Goal: Task Accomplishment & Management: Manage account settings

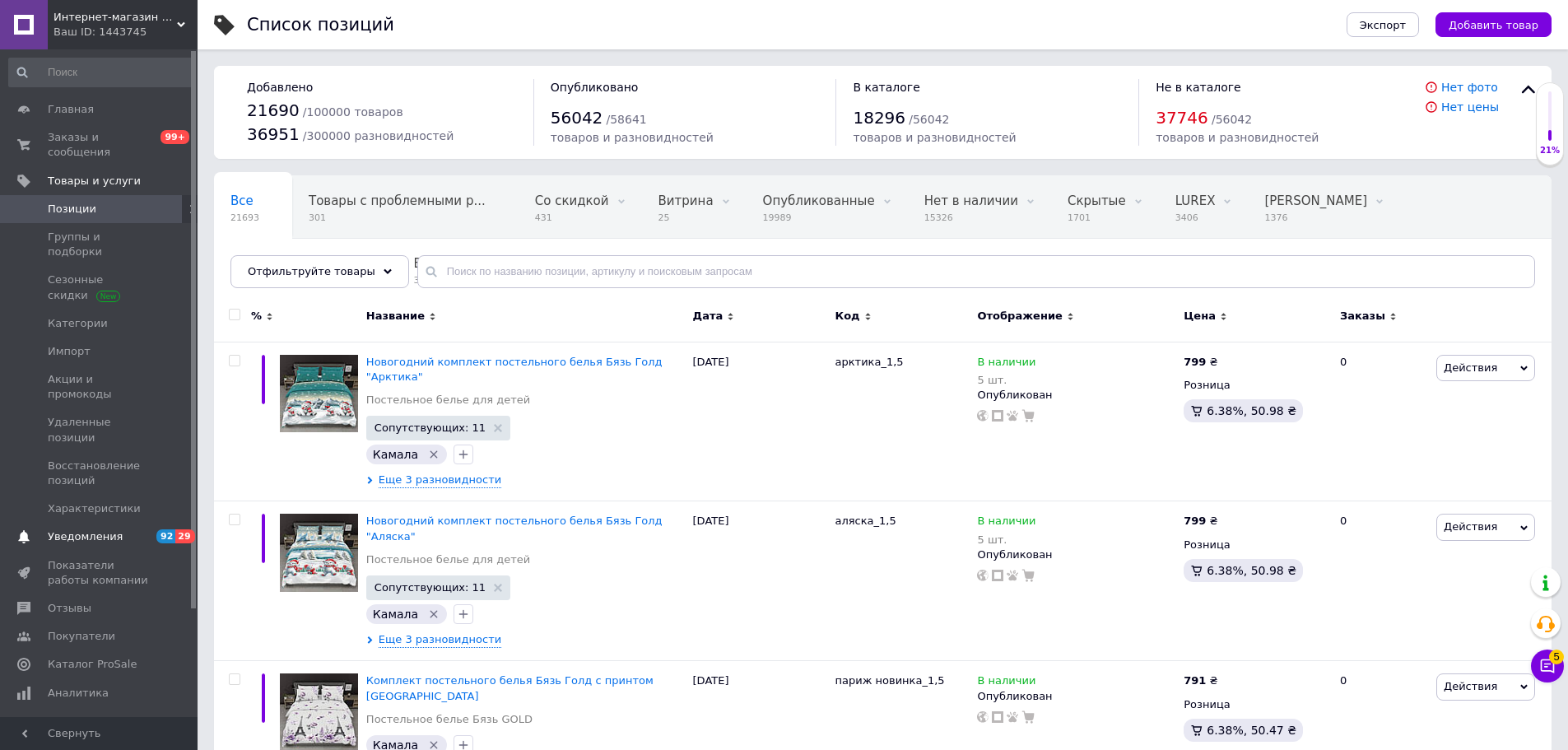
click at [71, 529] on span "Уведомления" at bounding box center [85, 537] width 75 height 15
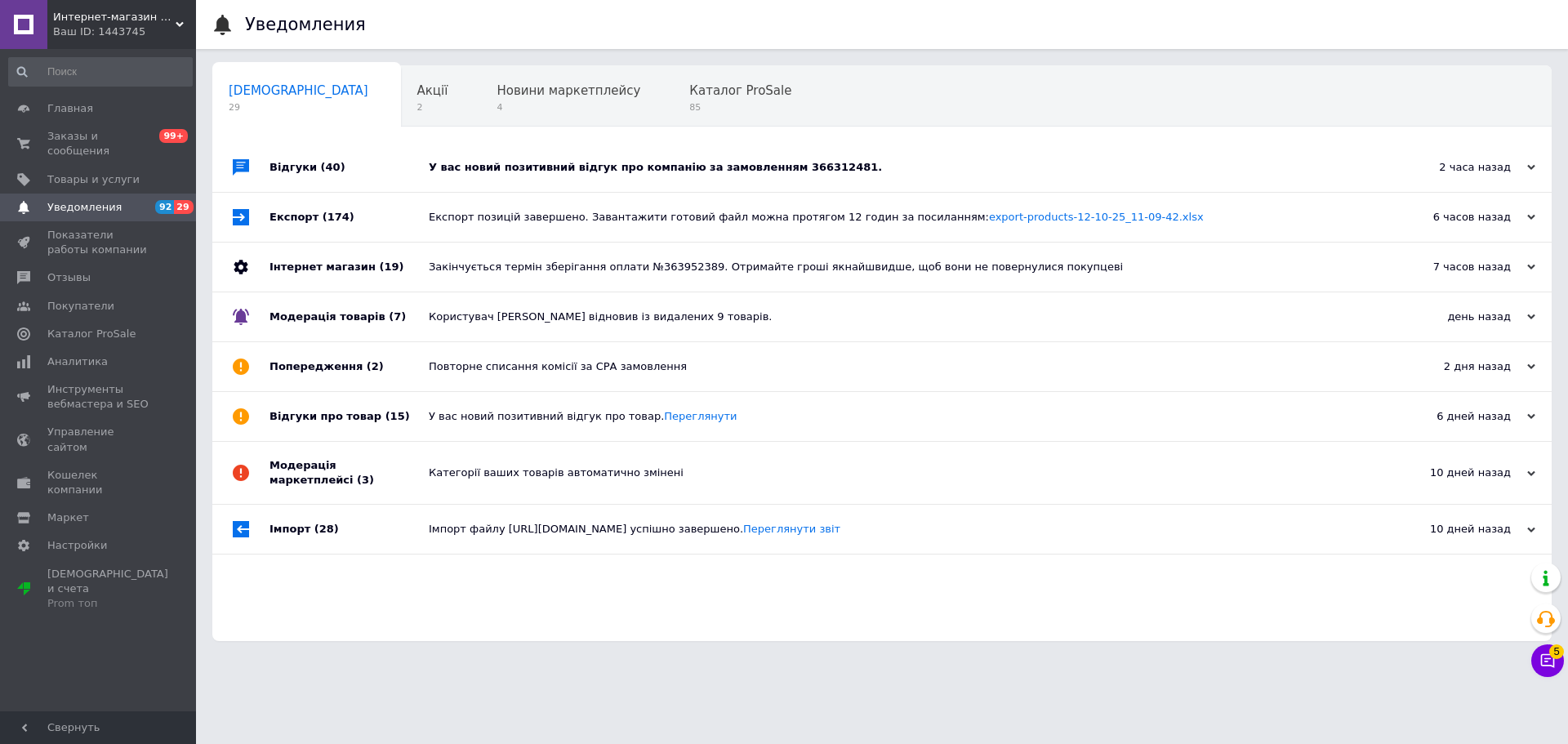
click at [246, 271] on use at bounding box center [241, 267] width 14 height 15
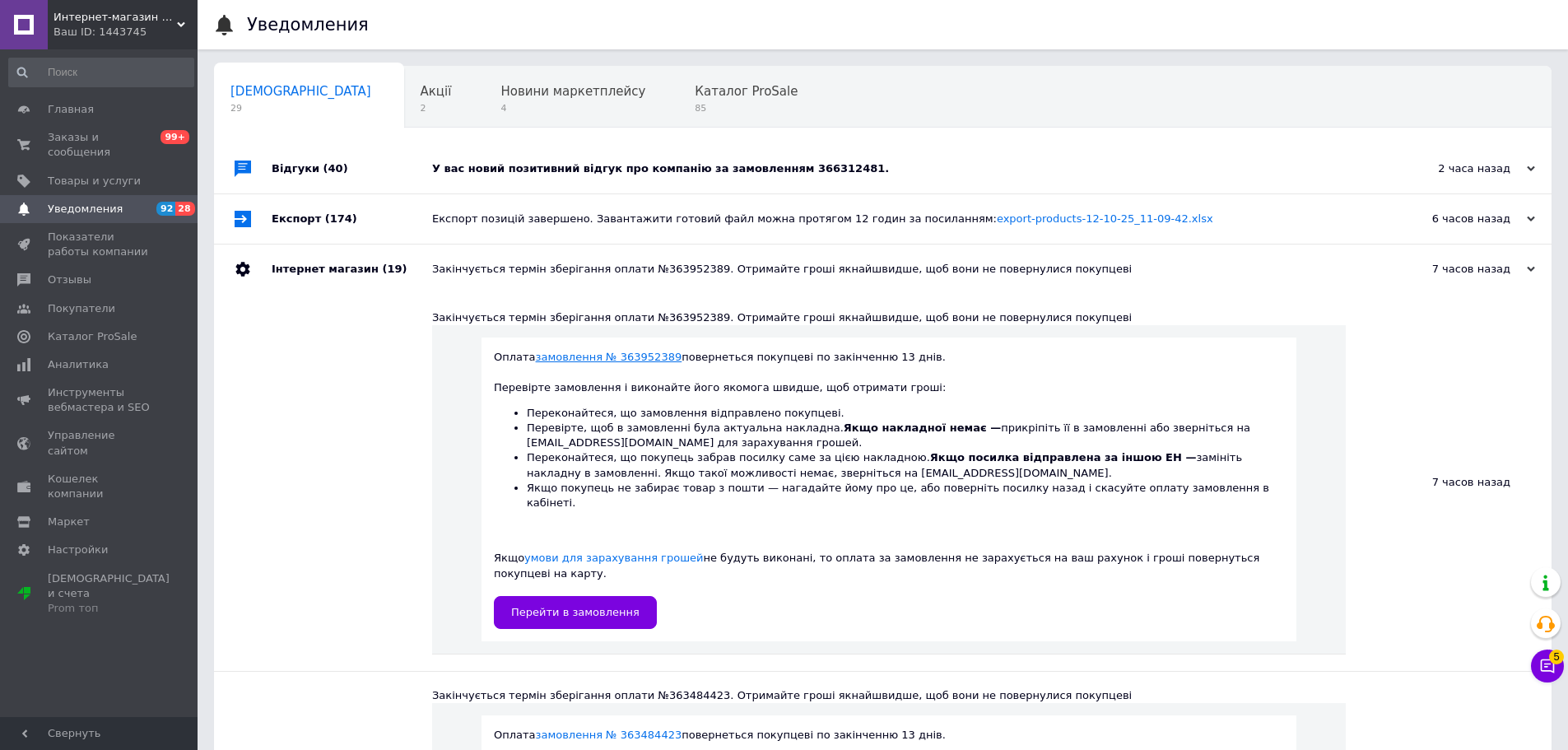
click at [646, 361] on link "замовлення № 363952389" at bounding box center [609, 357] width 146 height 12
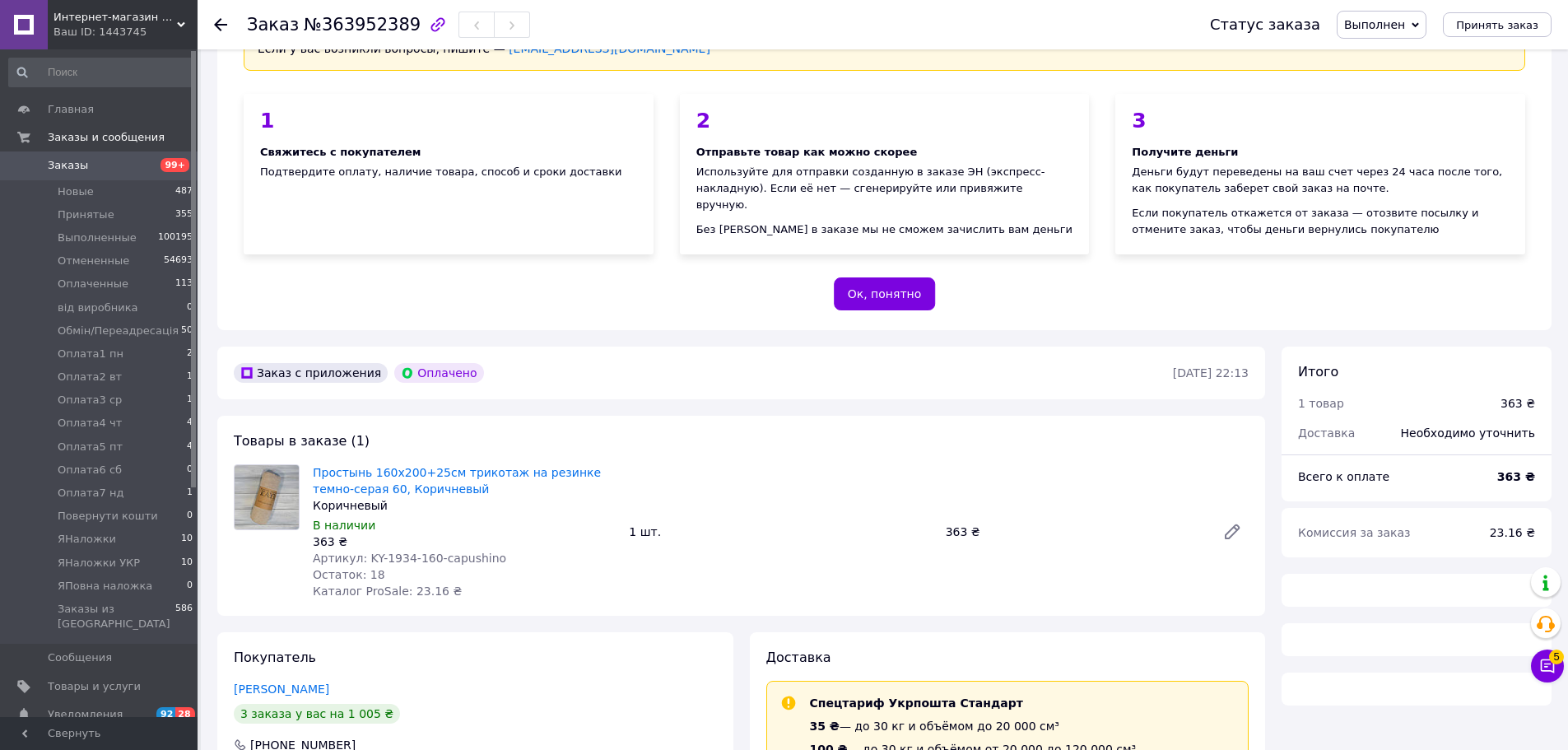
scroll to position [126, 0]
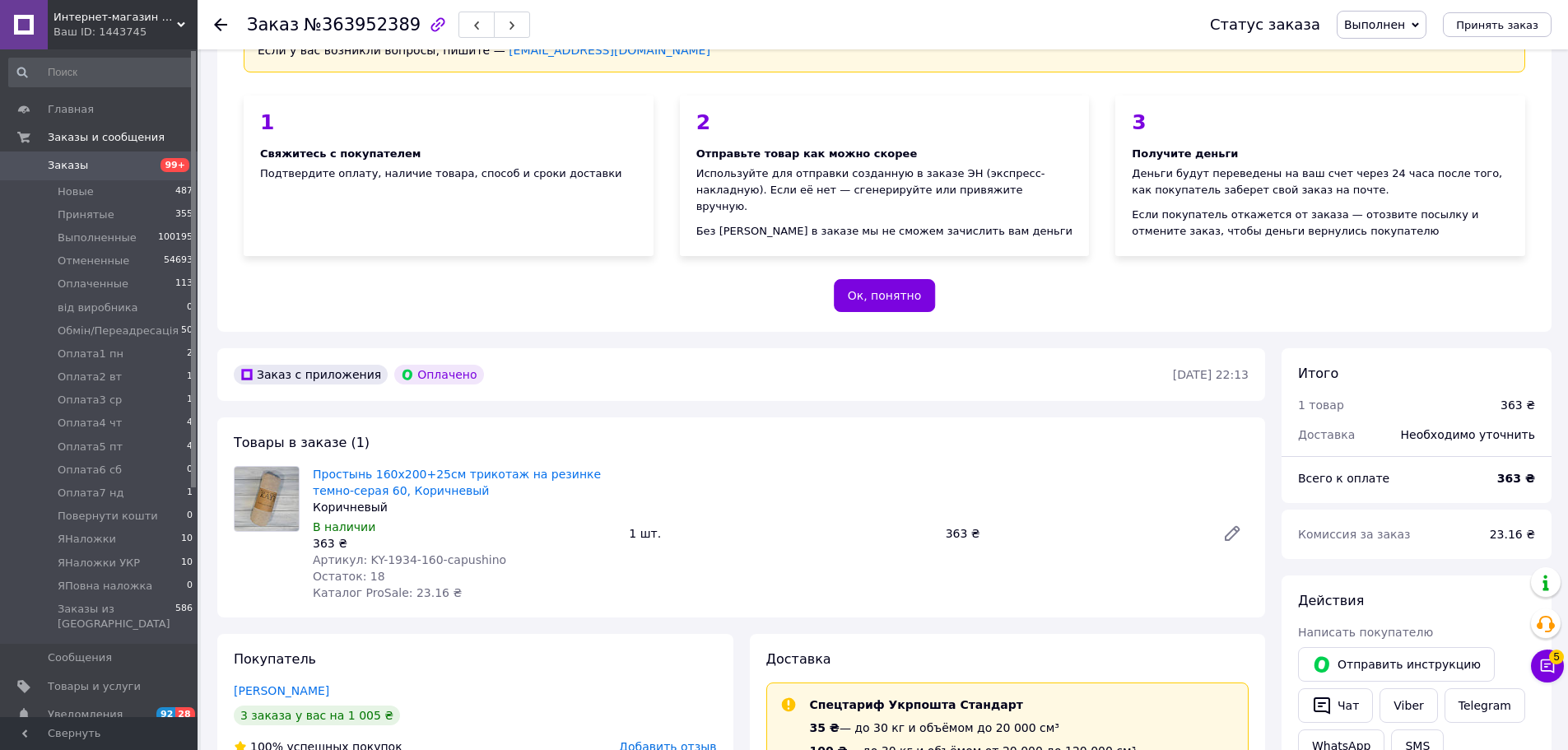
click at [365, 20] on span "№363952389" at bounding box center [361, 25] width 117 height 20
copy span "363952389"
click at [1538, 617] on icon at bounding box center [1546, 624] width 20 height 20
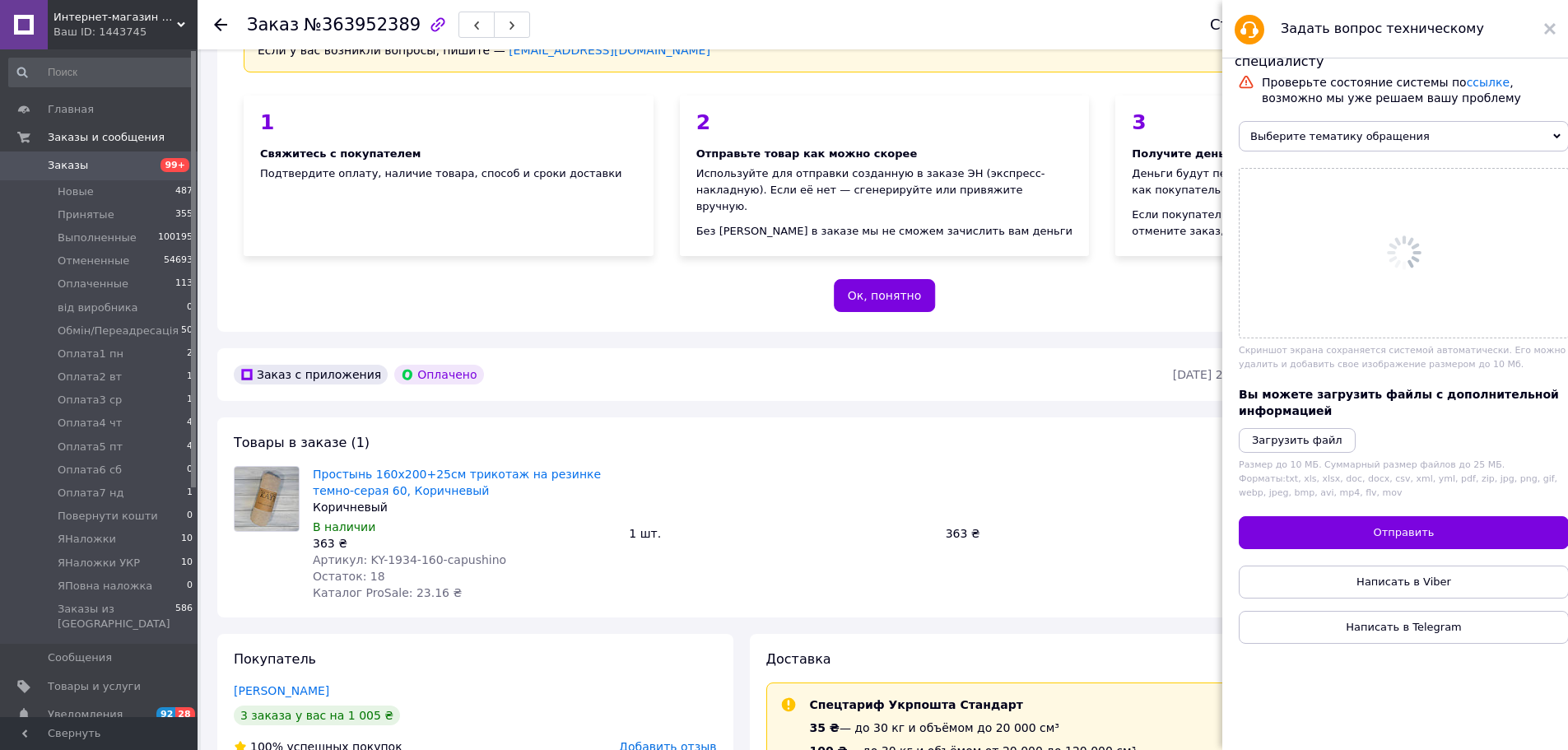
scroll to position [0, 0]
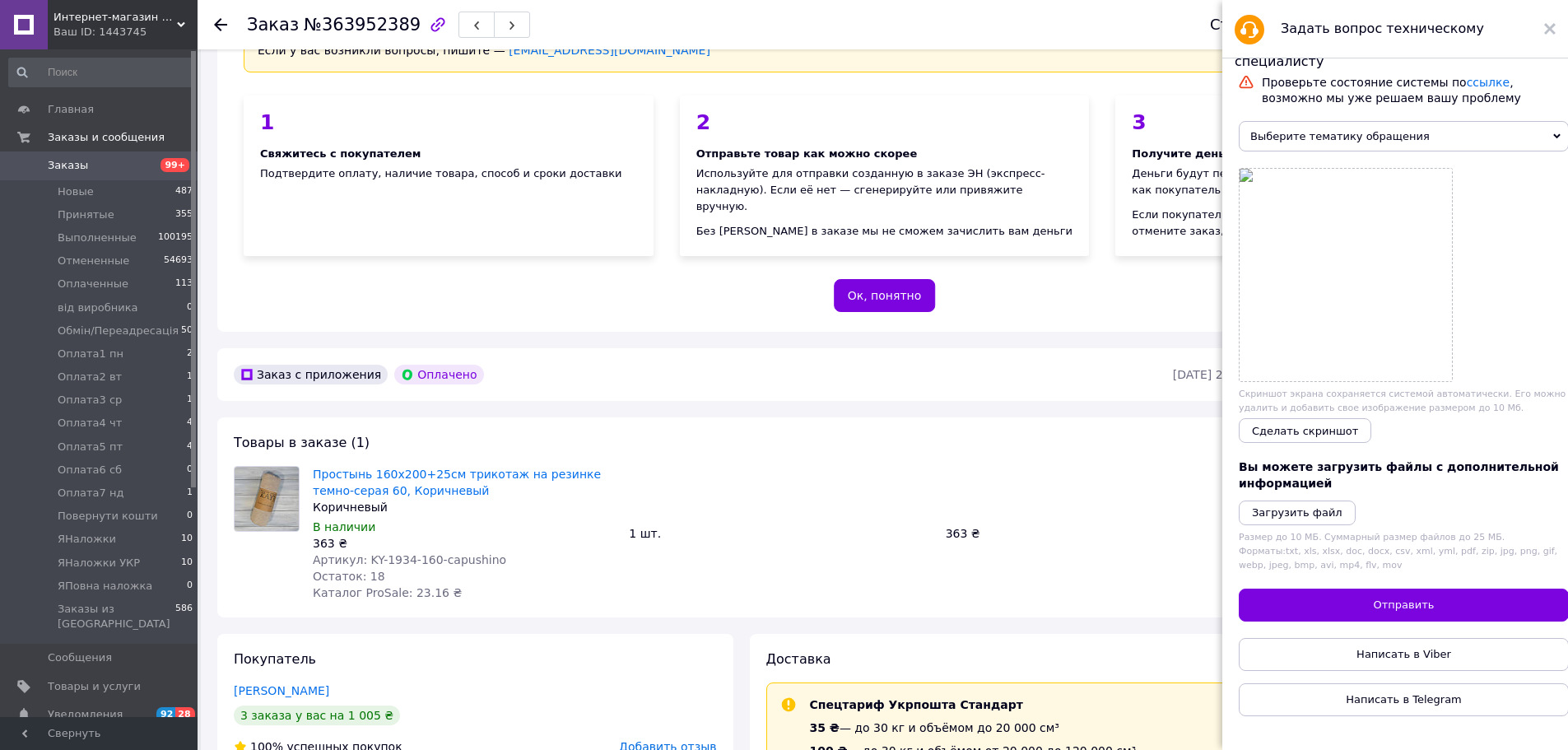
click at [1332, 137] on span "Выберите тематику обращения" at bounding box center [1404, 137] width 330 height 30
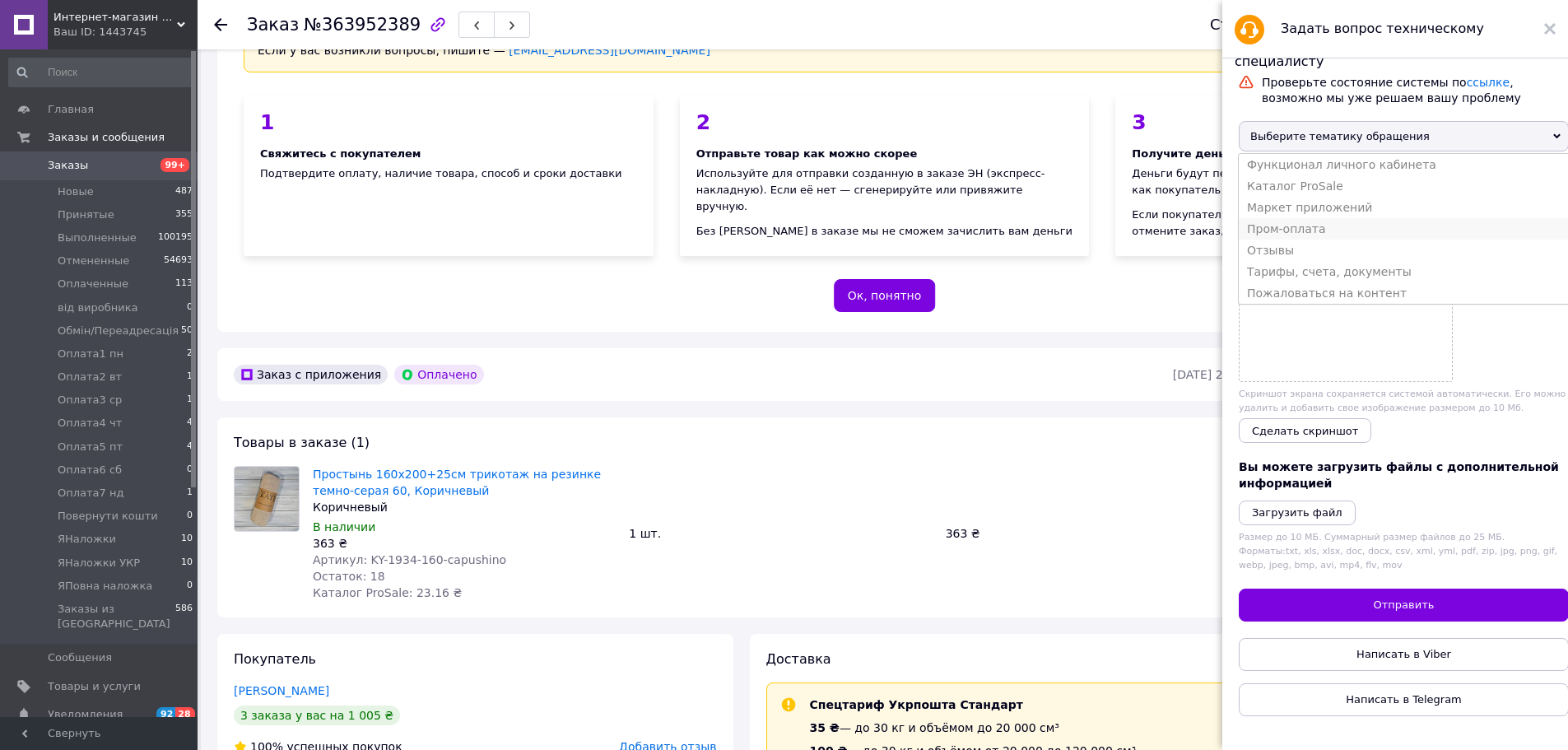
click at [1291, 239] on li "Пром-оплата" at bounding box center [1404, 229] width 330 height 21
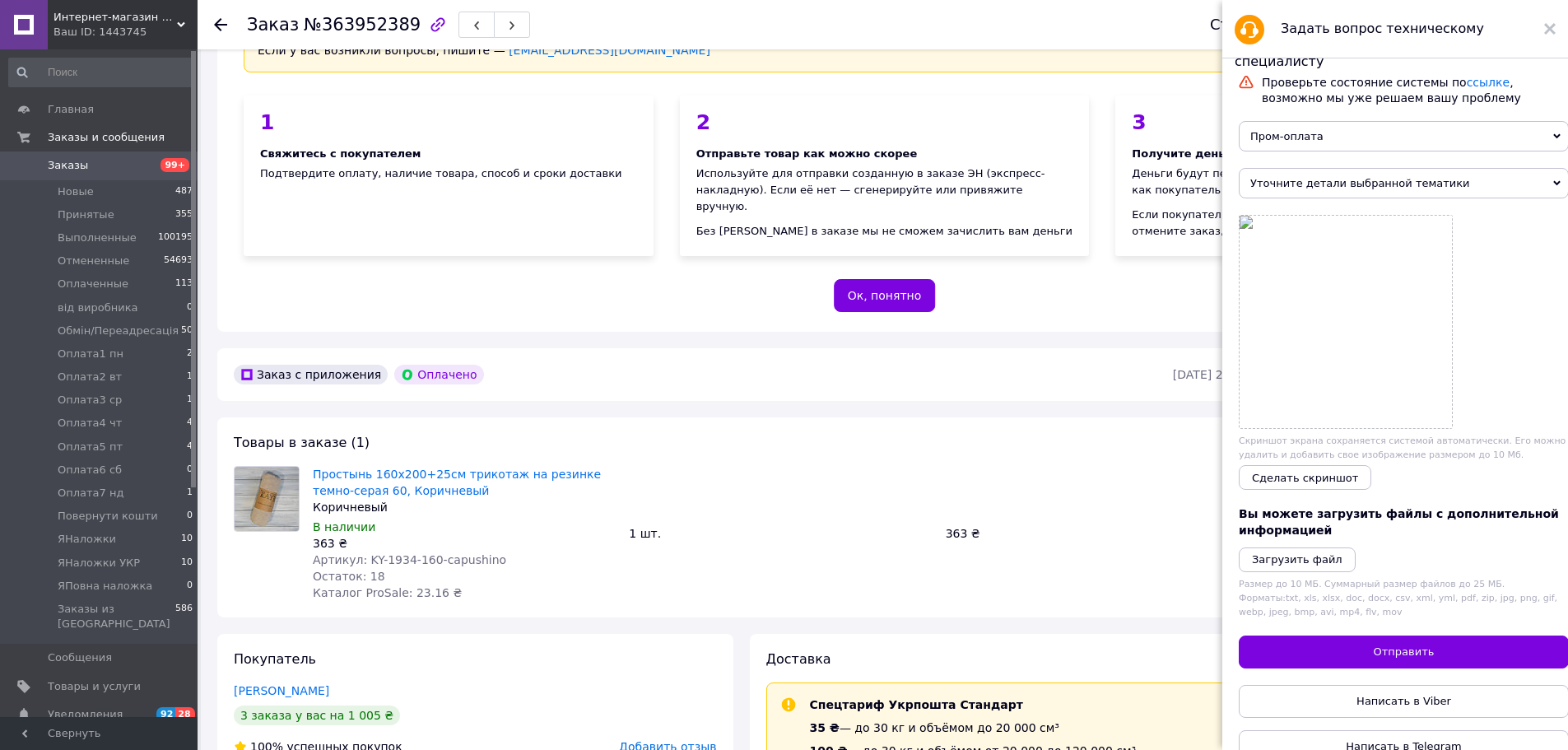
click at [1286, 187] on span "Уточните детали выбранной тематики" at bounding box center [1404, 183] width 330 height 30
click at [1288, 215] on li "Выплата по Пром-оплате" at bounding box center [1404, 212] width 330 height 21
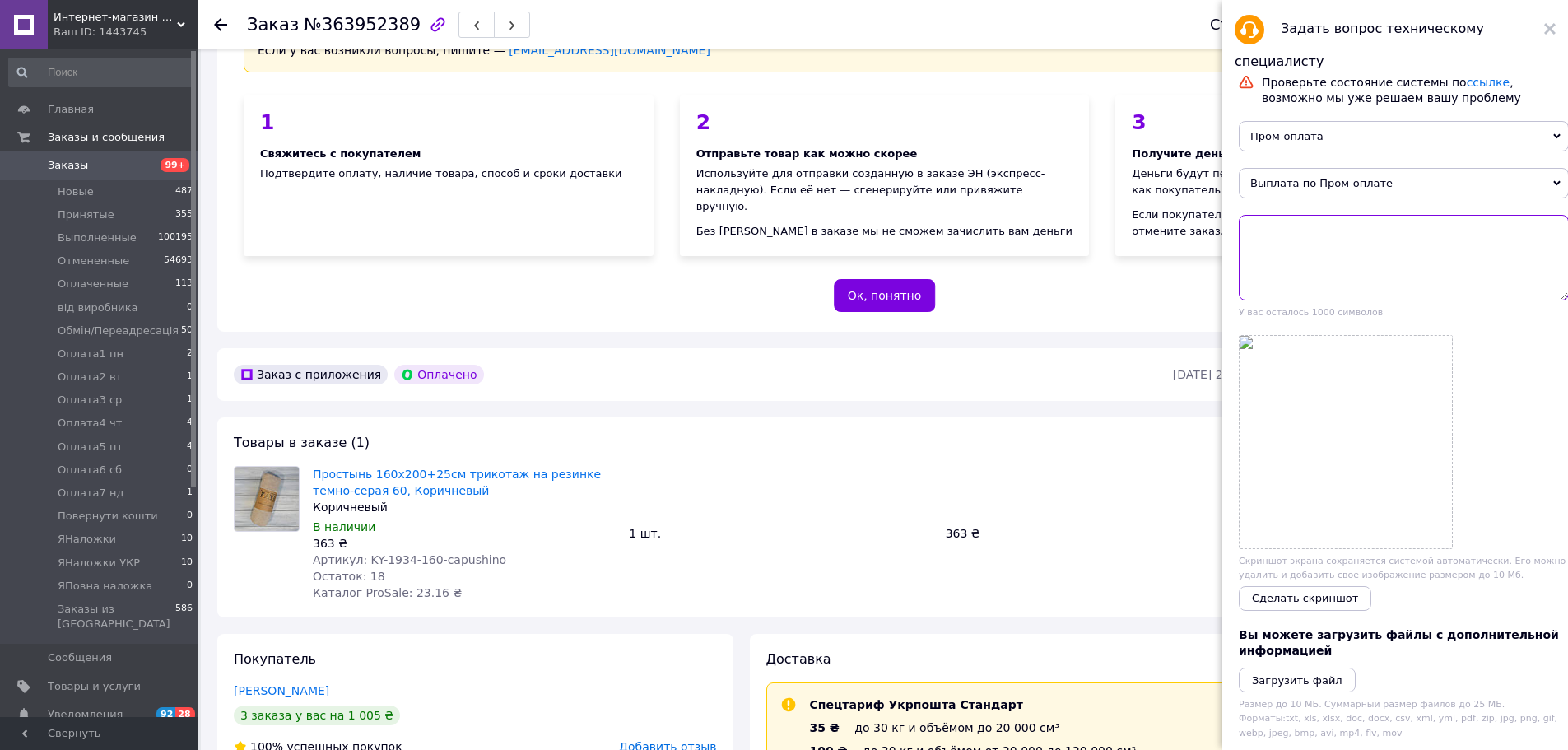
click at [1279, 230] on textarea at bounding box center [1404, 258] width 330 height 86
paste textarea "0503775735882"
click at [1251, 238] on textarea "0503775735882" at bounding box center [1404, 258] width 330 height 86
paste textarea "363952389"
drag, startPoint x: 1295, startPoint y: 235, endPoint x: 1248, endPoint y: 232, distance: 47.1
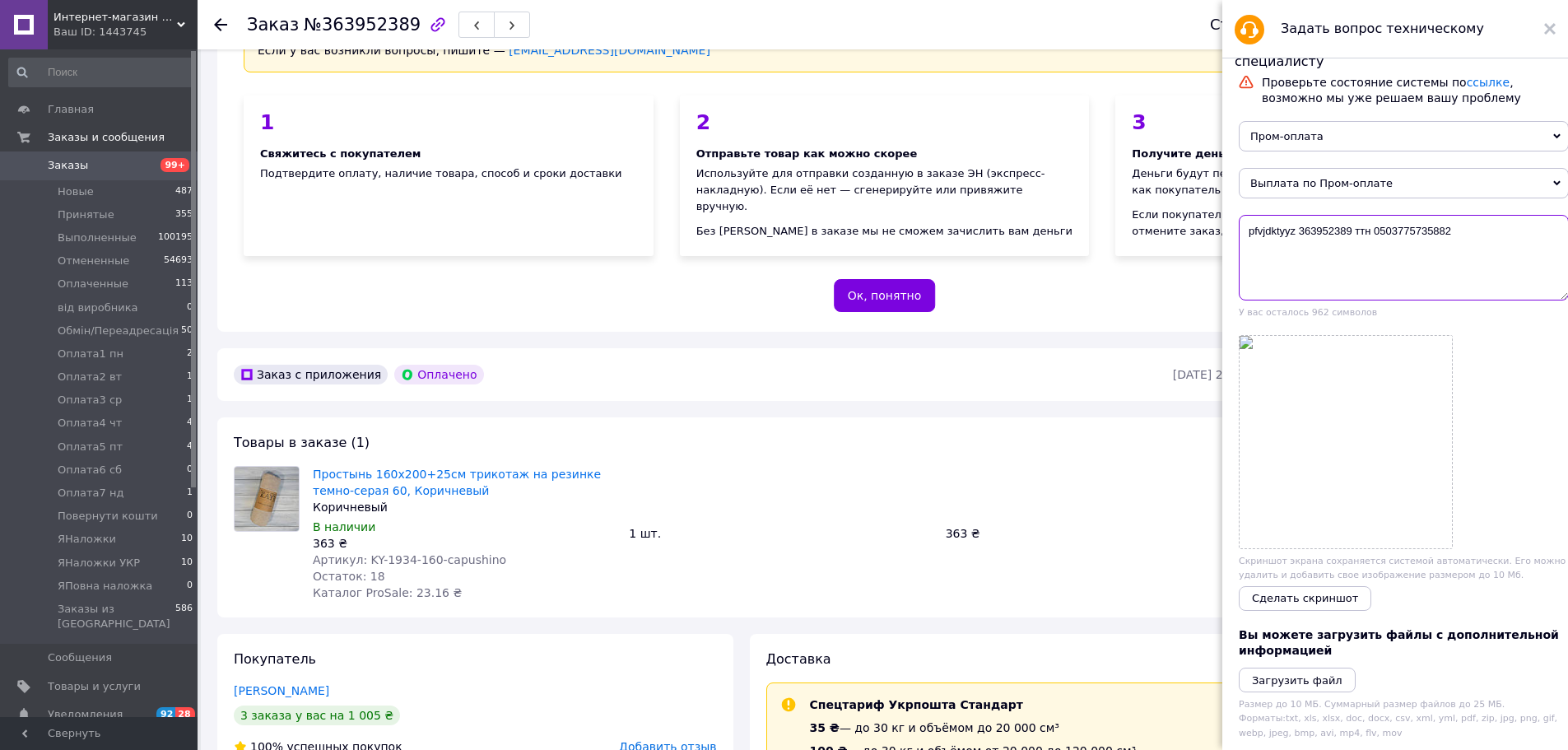
click at [1248, 232] on textarea "pfvjdktyyz 363952389 ттн 0503775735882" at bounding box center [1404, 258] width 330 height 86
click at [1246, 237] on textarea "замовлення 363952389 ттн 0503775735882" at bounding box center [1404, 258] width 330 height 86
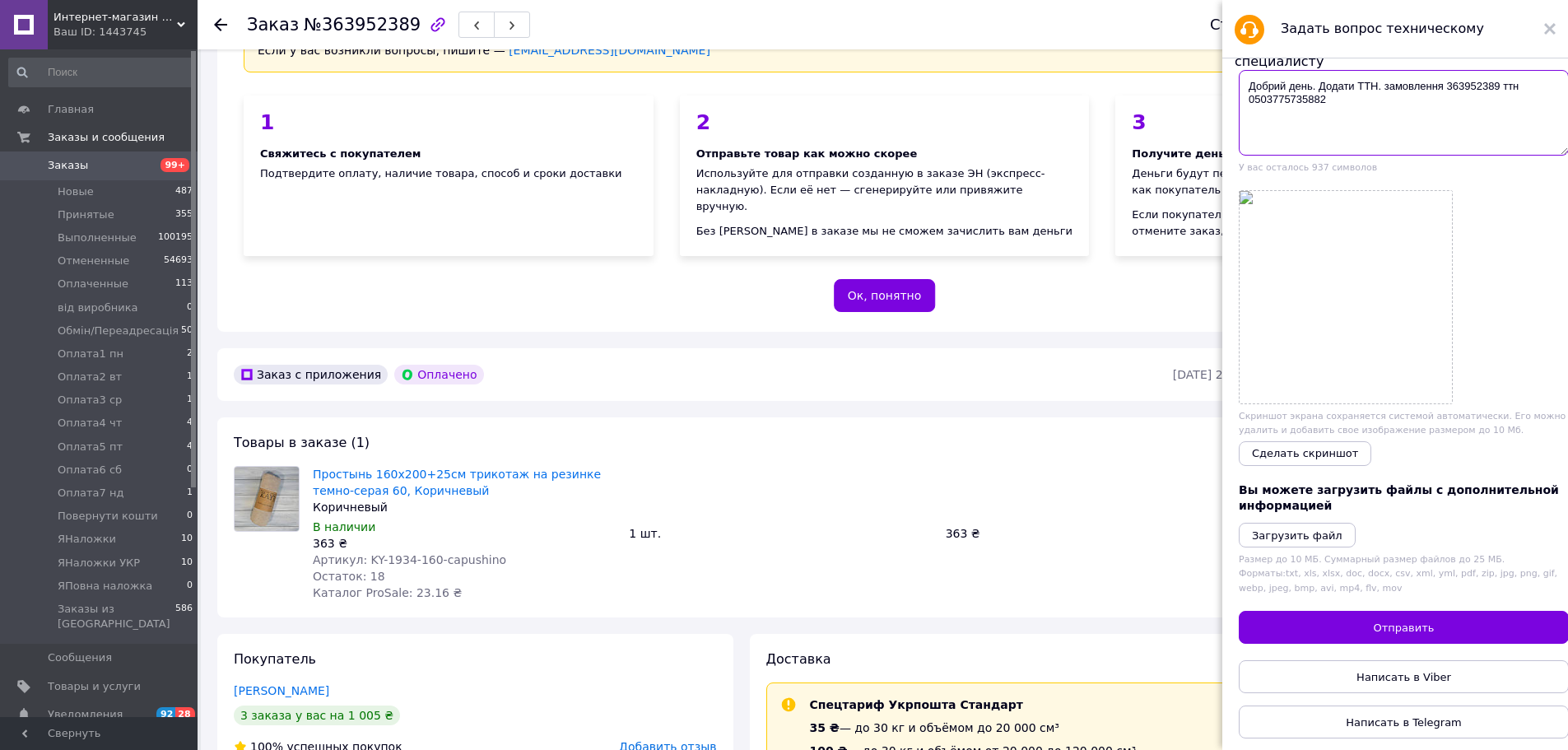
scroll to position [164, 0]
type textarea "Добрий день. Додати ТТН. замовлення 363952389 ттн 0503775735882"
click at [1413, 621] on span "Отправить" at bounding box center [1404, 628] width 61 height 12
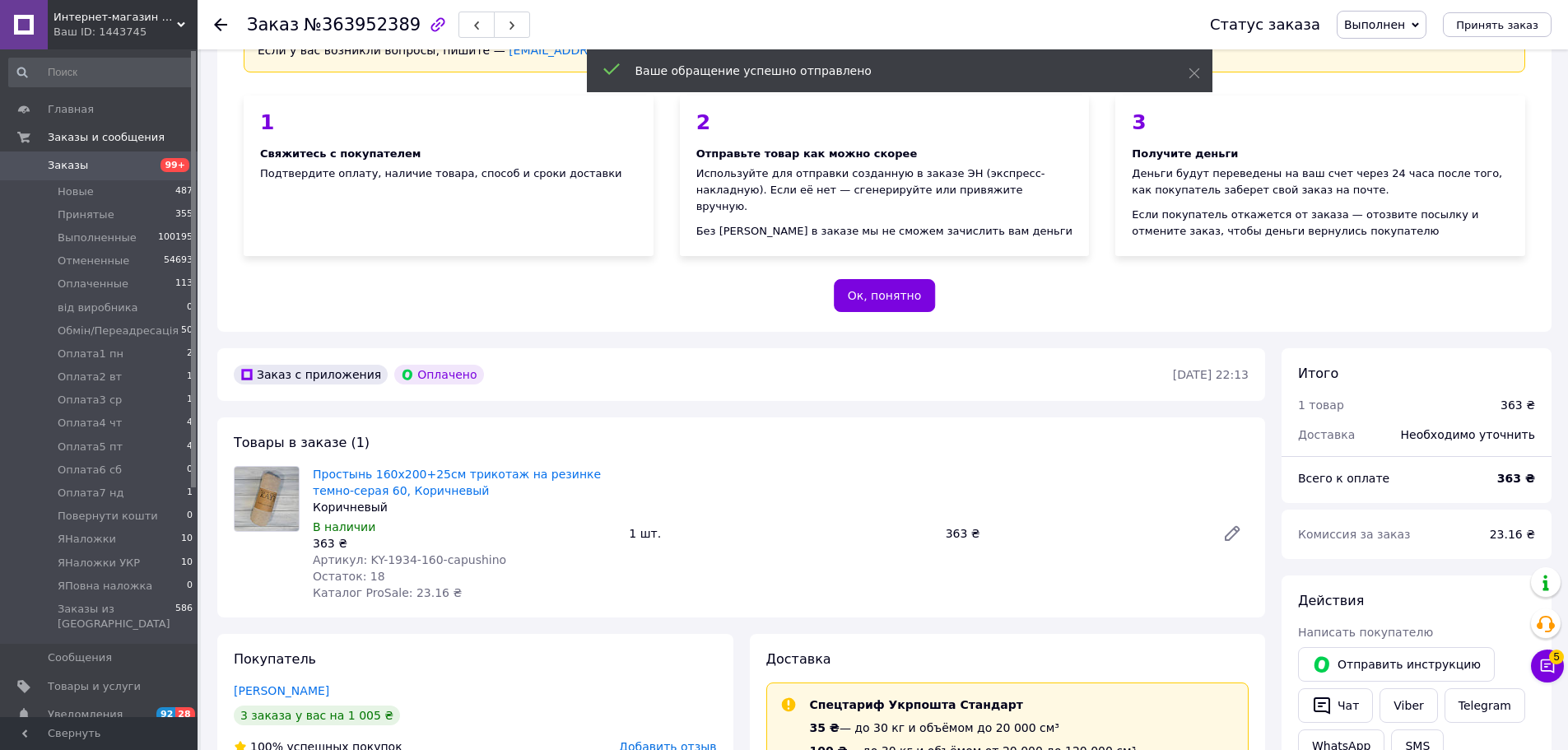
click at [219, 20] on use at bounding box center [220, 24] width 13 height 13
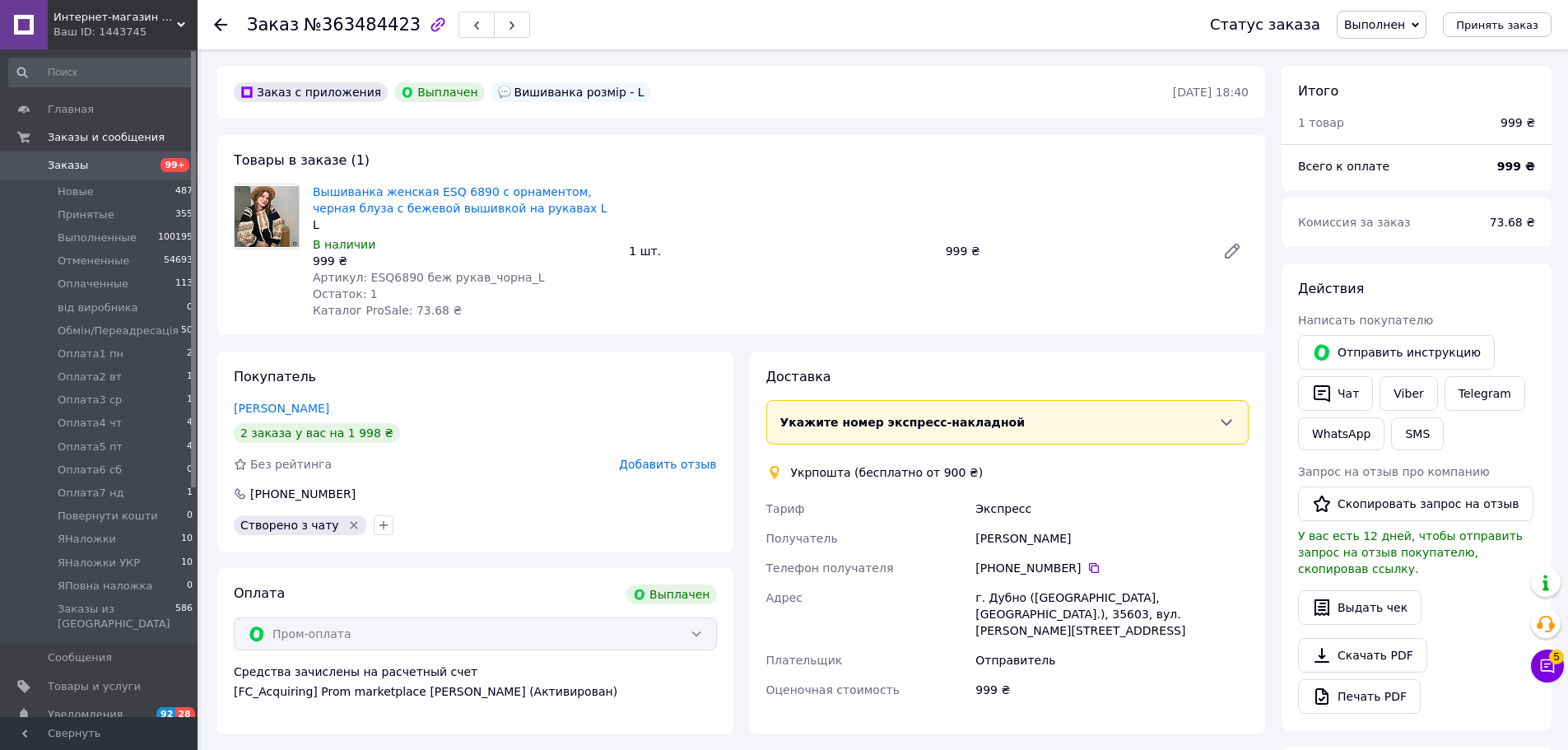
click at [221, 23] on icon at bounding box center [220, 24] width 13 height 13
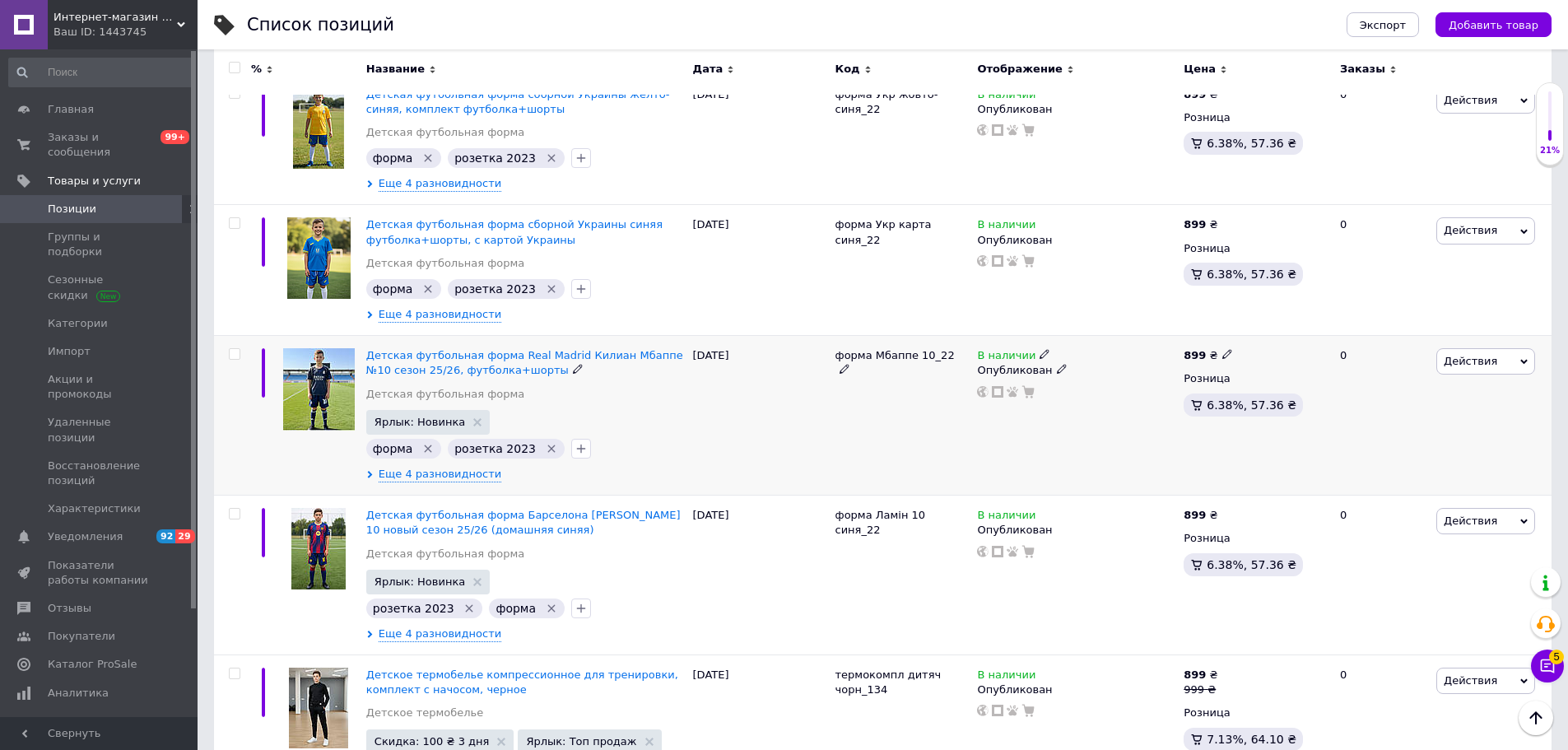
scroll to position [823, 0]
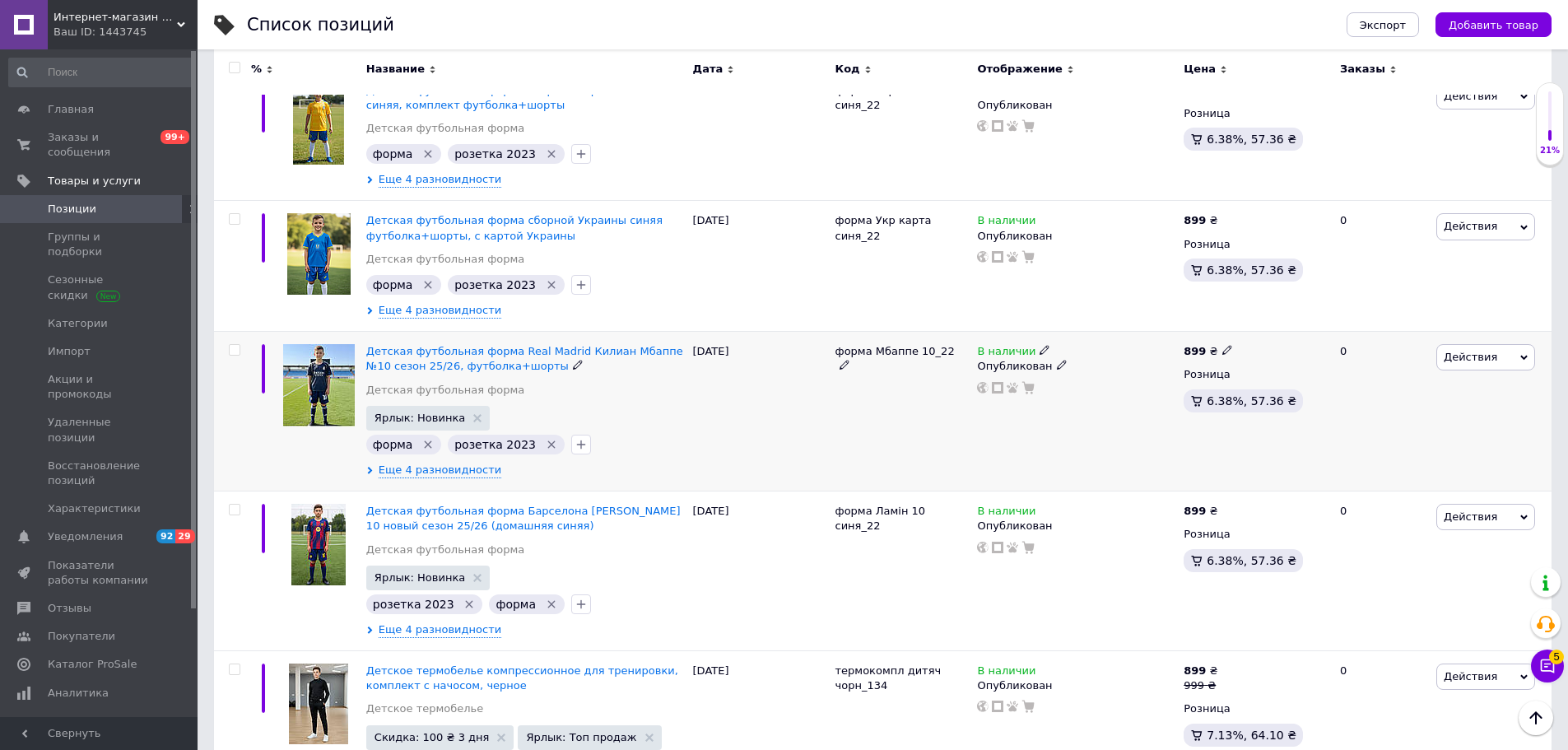
click at [850, 360] on icon at bounding box center [844, 364] width 10 height 10
drag, startPoint x: 930, startPoint y: 355, endPoint x: 804, endPoint y: 354, distance: 126.0
click at [804, 354] on div "Детская футбольная форма Real Madrid Килиан Мбаппе №10 сезон 25/26, футболка+шо…" at bounding box center [883, 412] width 1337 height 160
click at [430, 364] on span "Детская футбольная форма Real Madrid Килиан Мбаппе №10 сезон 25/26, футболка+шо…" at bounding box center [524, 358] width 317 height 27
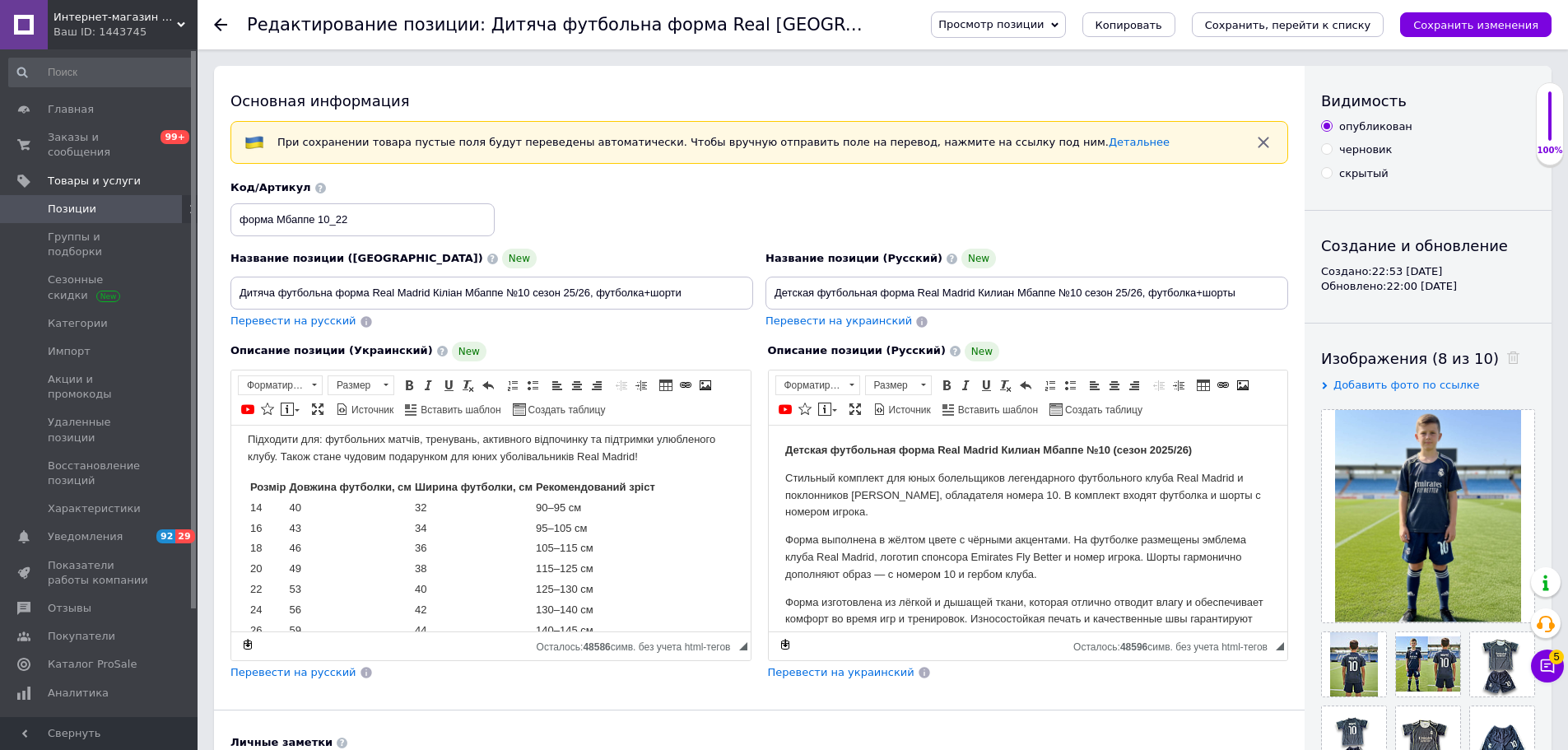
scroll to position [412, 0]
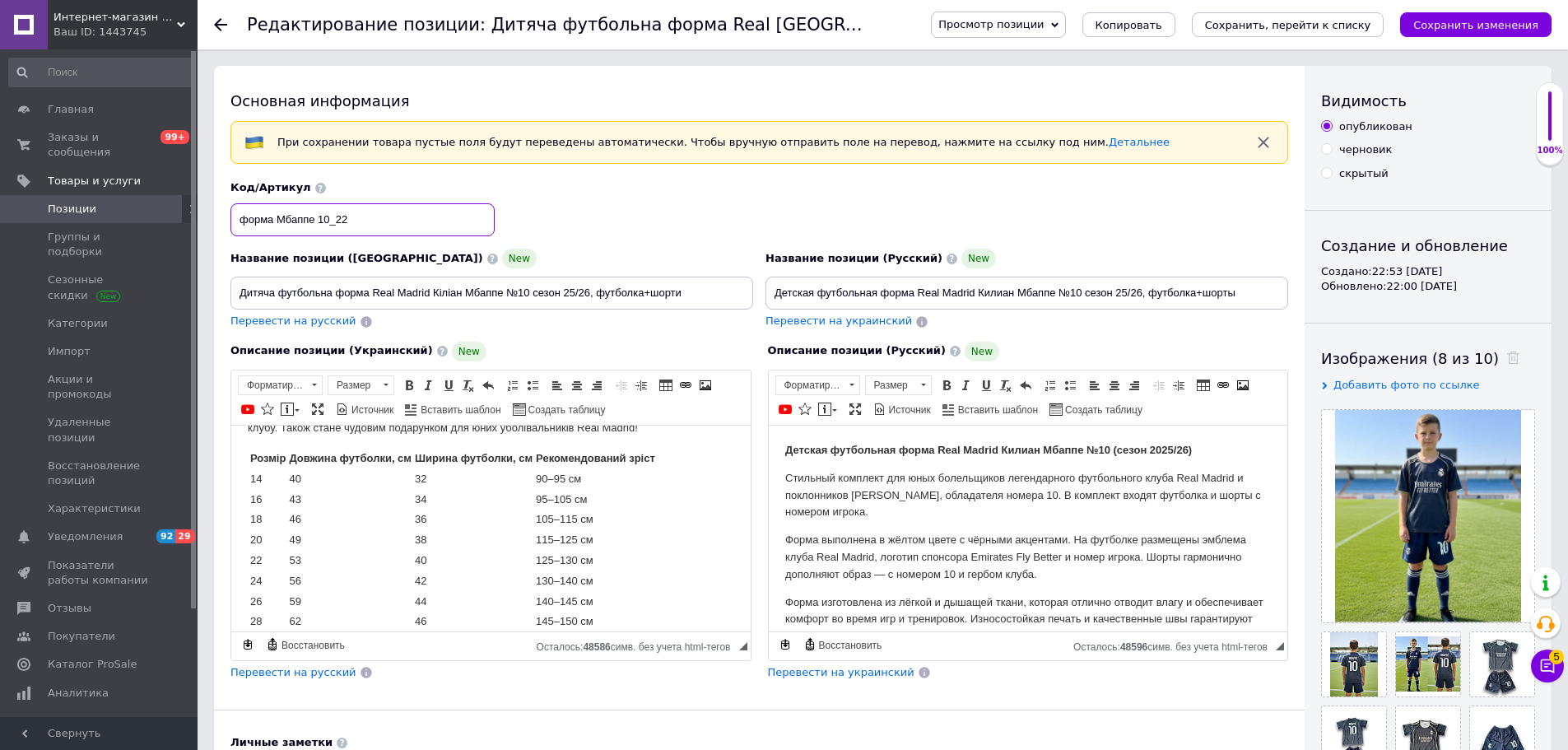
drag, startPoint x: 336, startPoint y: 218, endPoint x: 233, endPoint y: 218, distance: 103.0
click at [233, 218] on input "форма Мбаппе 10_22" at bounding box center [362, 220] width 264 height 33
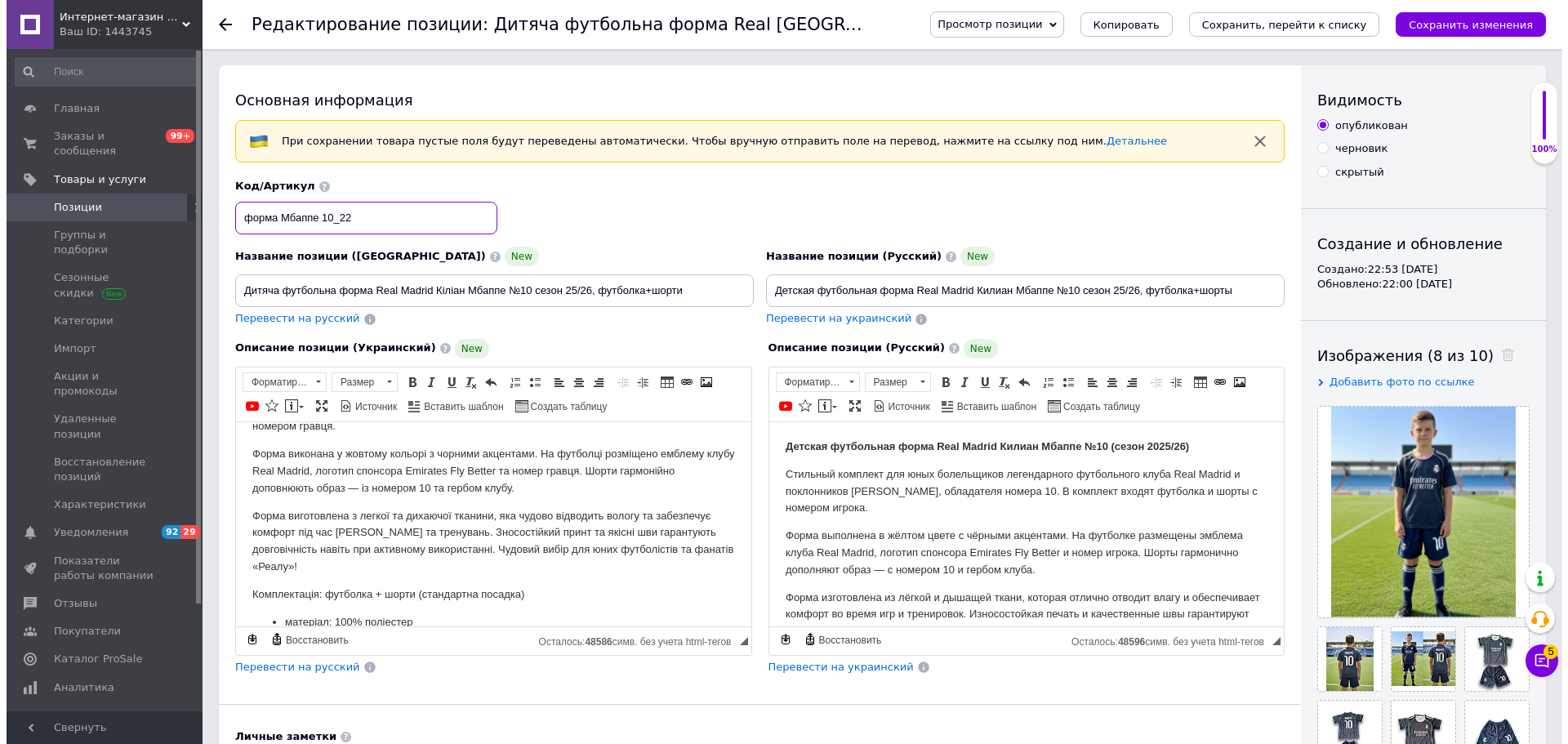
scroll to position [0, 0]
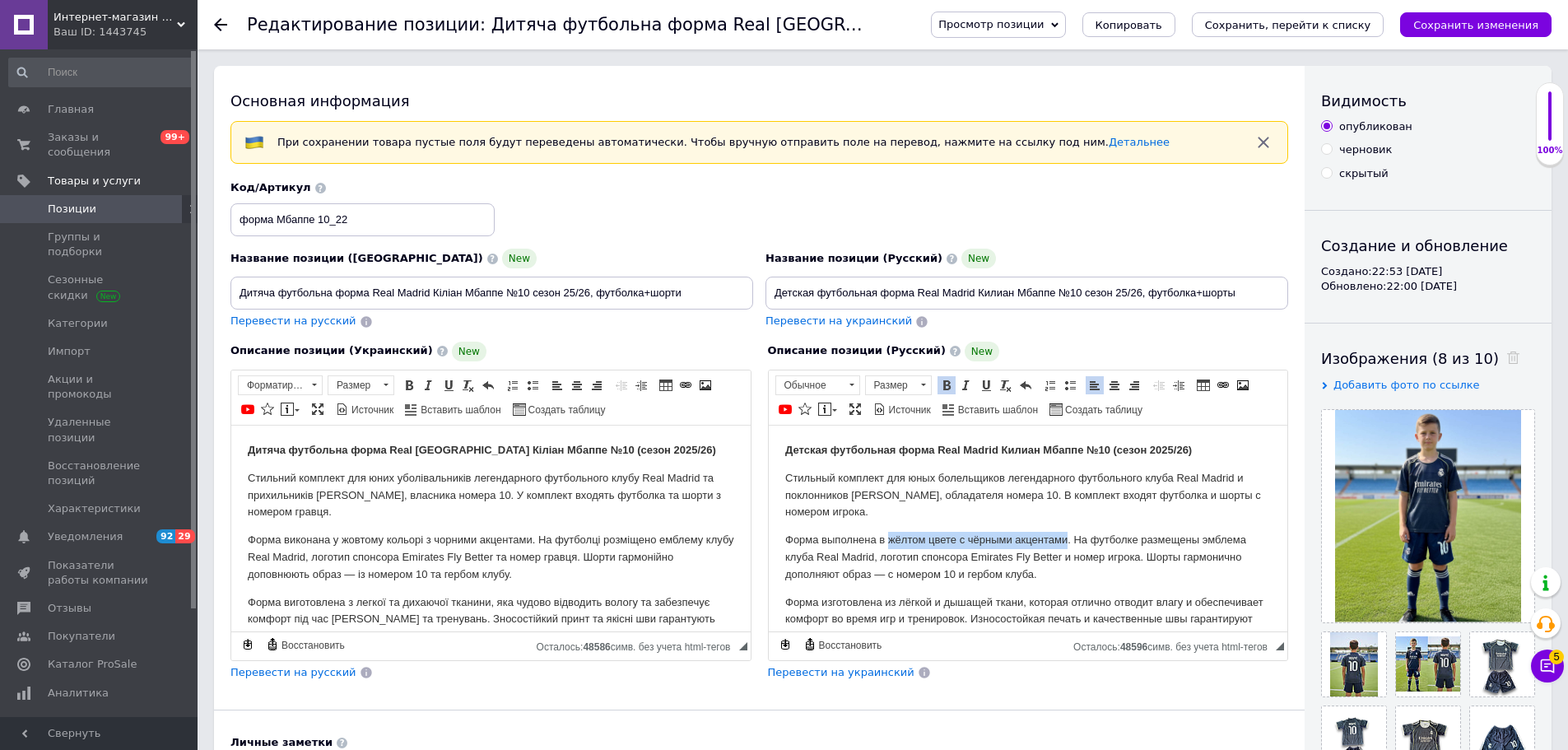
drag, startPoint x: 887, startPoint y: 533, endPoint x: 1066, endPoint y: 534, distance: 179.0
click at [1066, 534] on p "Форма выполнена в жёлтом цвете с чёрными акцентами. На футболке размещены эмбле…" at bounding box center [1027, 556] width 486 height 51
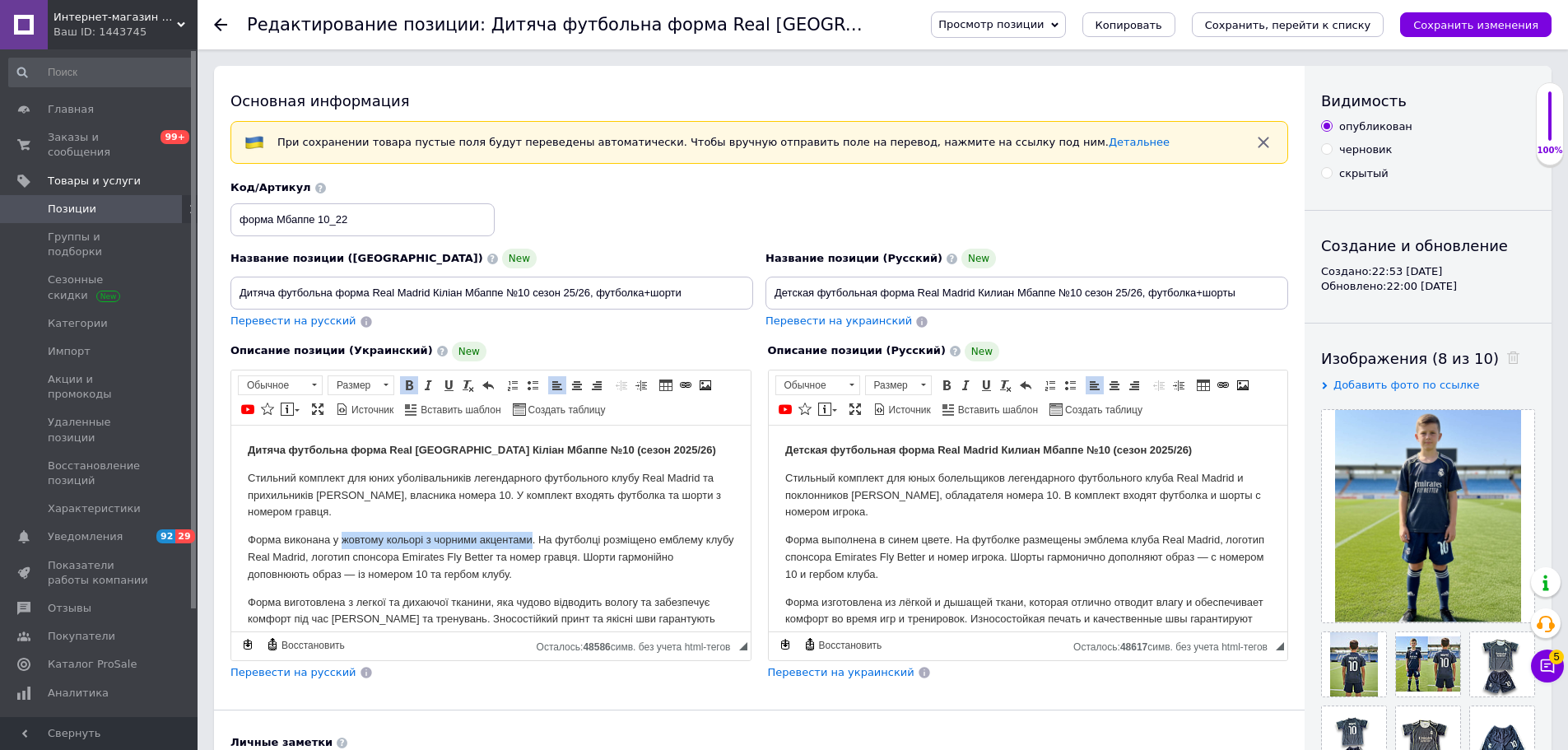
drag, startPoint x: 343, startPoint y: 538, endPoint x: 532, endPoint y: 534, distance: 189.0
click at [532, 534] on p "Форма виконана у жовтому кольорі з чорними акцентами. На футболці розміщено емб…" at bounding box center [491, 556] width 486 height 51
click at [1485, 26] on icon "Сохранить изменения" at bounding box center [1475, 25] width 125 height 12
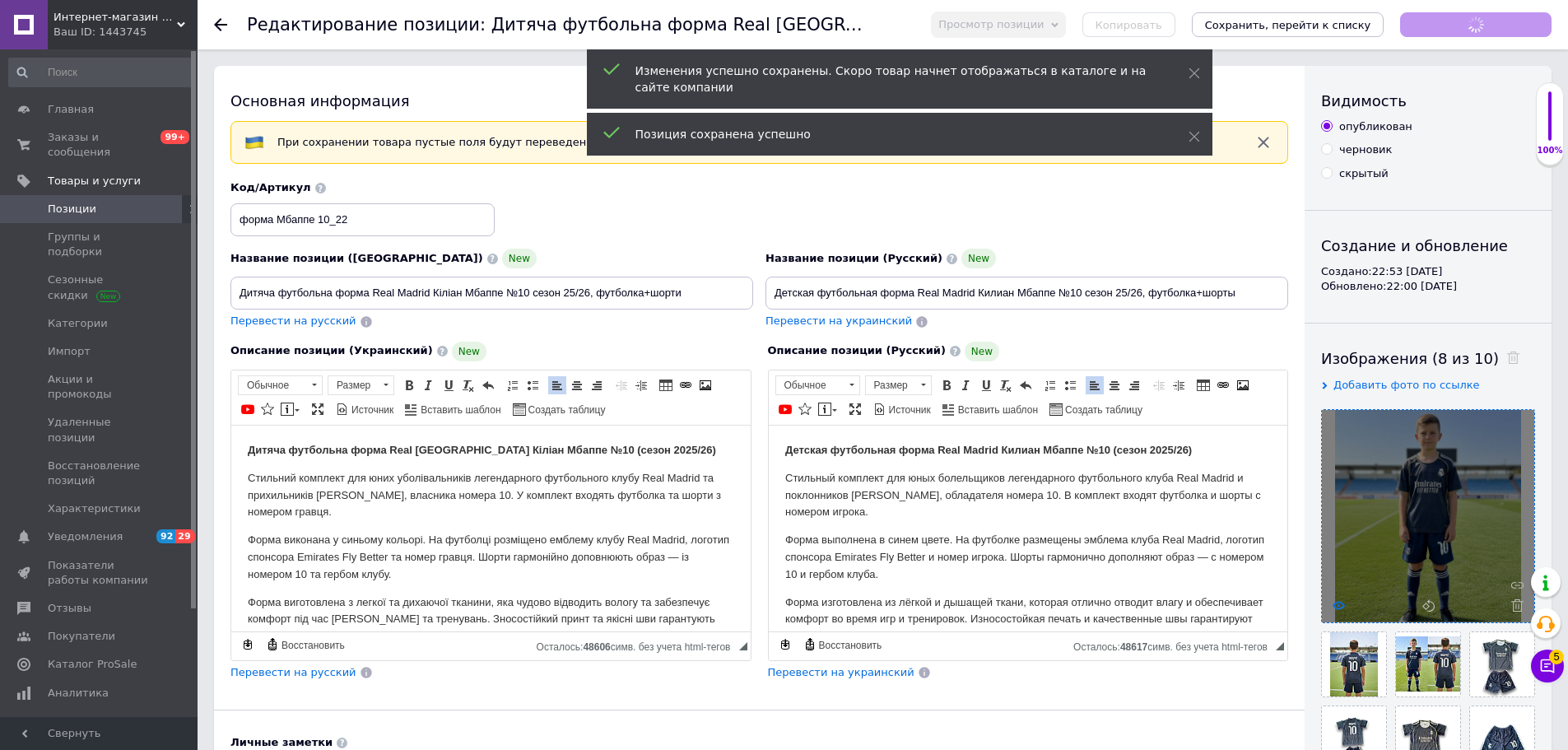
click at [1340, 605] on icon at bounding box center [1339, 605] width 12 height 12
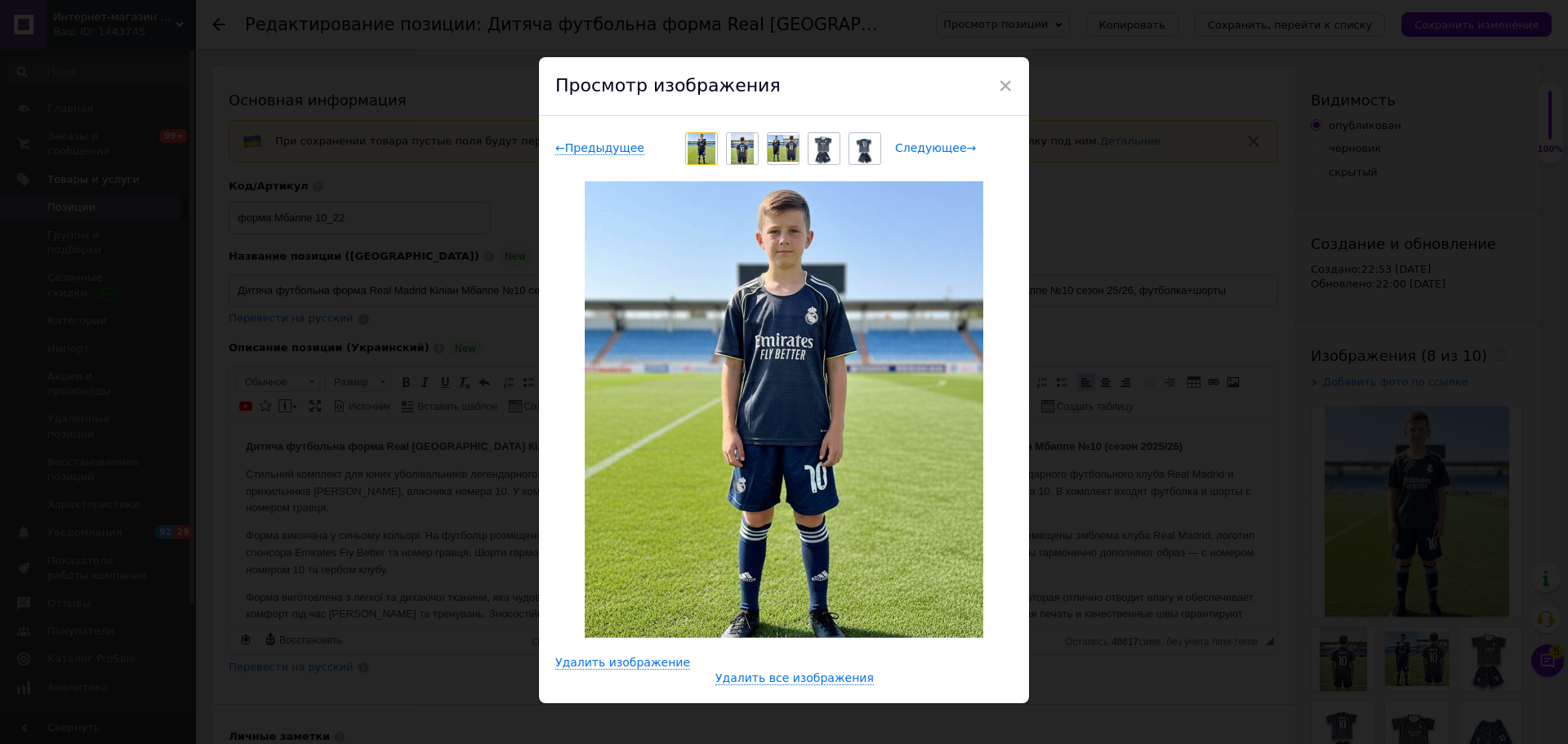
click at [931, 145] on span "Следующее →" at bounding box center [935, 149] width 81 height 14
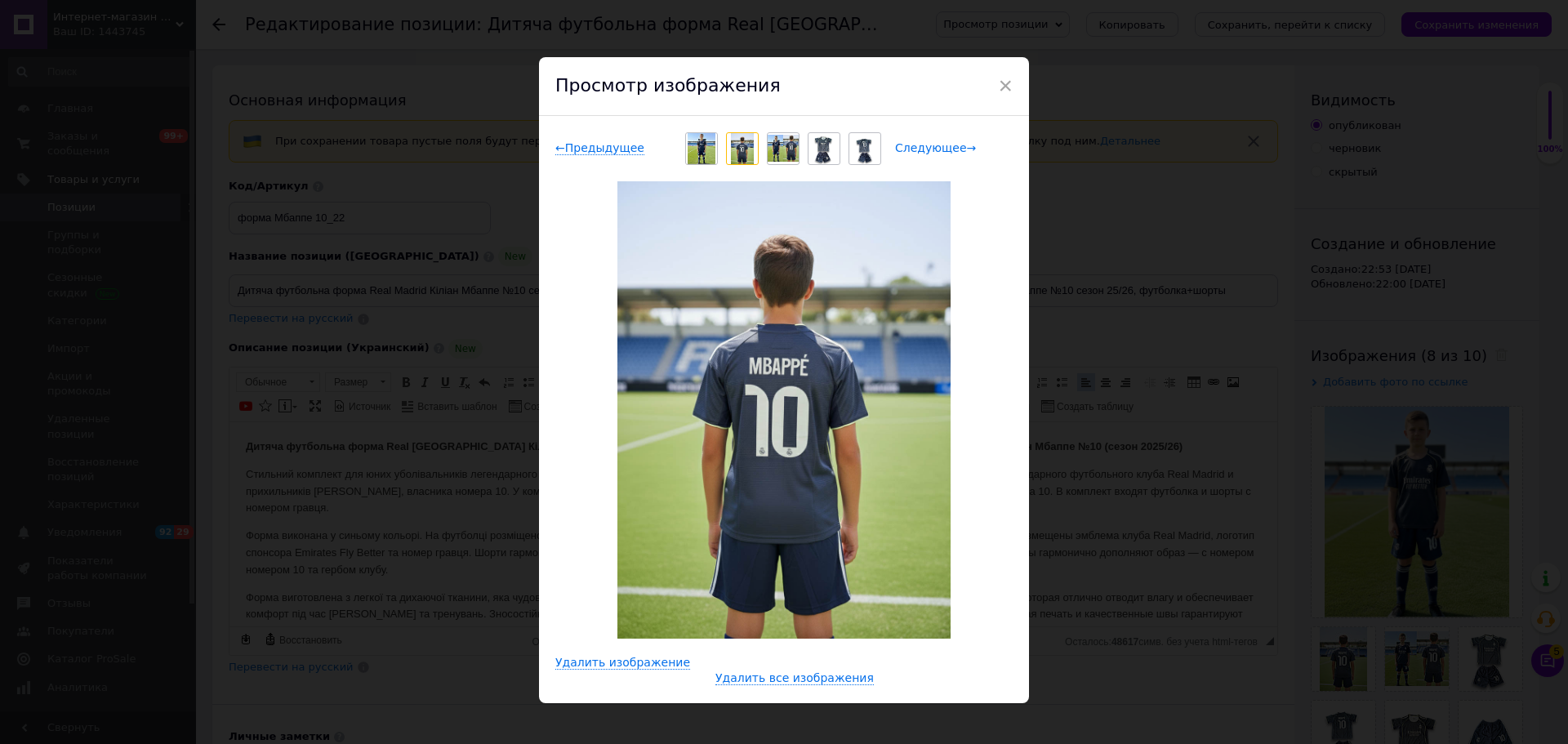
click at [931, 145] on span "Следующее →" at bounding box center [935, 149] width 81 height 14
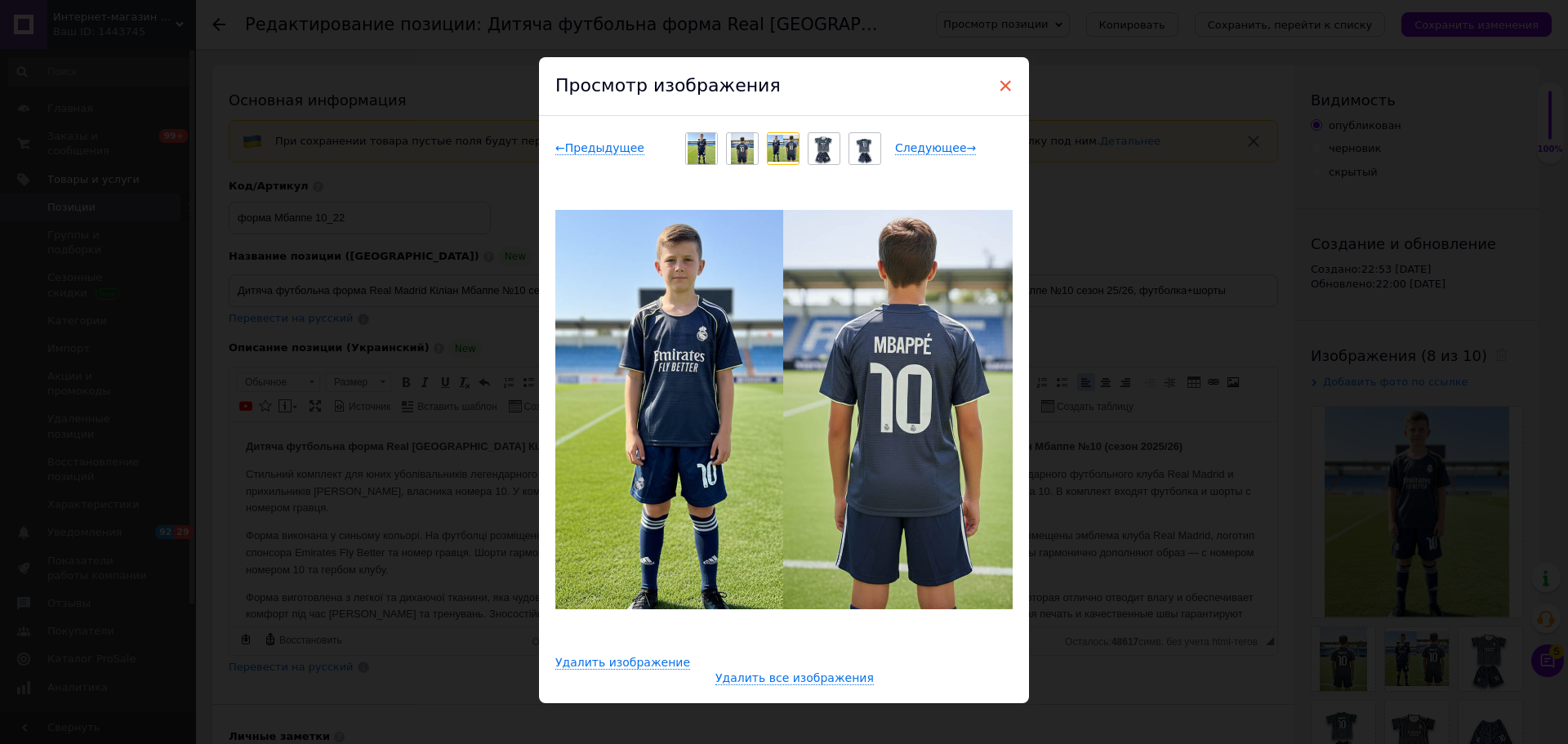
click at [1000, 81] on span "×" at bounding box center [1005, 85] width 15 height 27
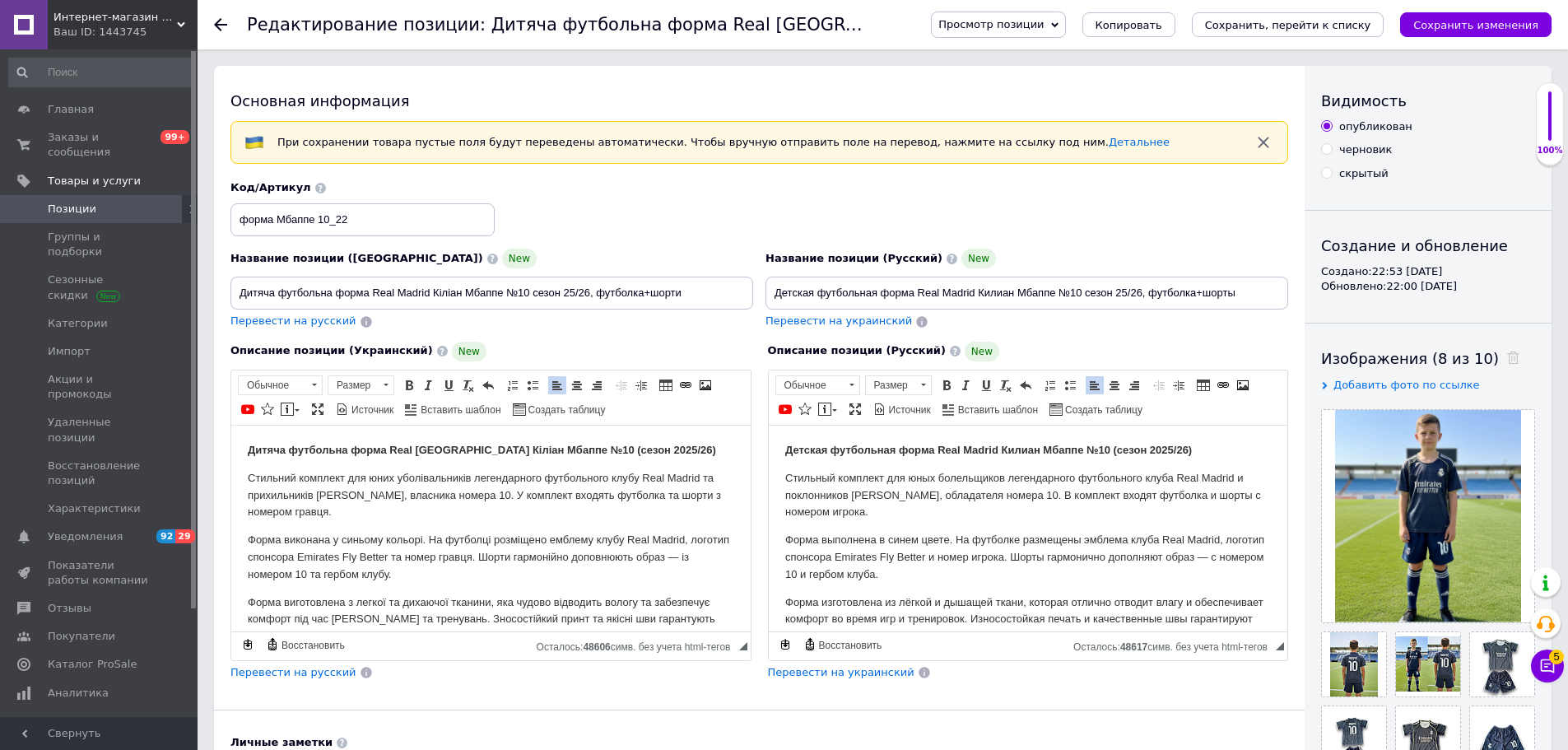
click at [1332, 27] on icon "Сохранить, перейти к списку" at bounding box center [1288, 25] width 166 height 12
